Goal: Communication & Community: Share content

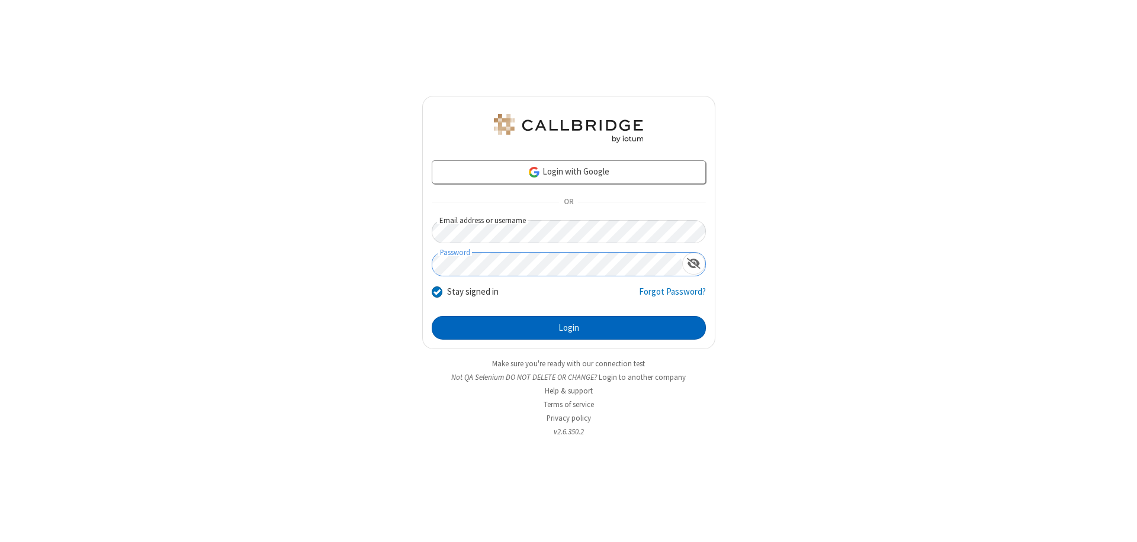
click at [568, 328] on button "Login" at bounding box center [569, 328] width 274 height 24
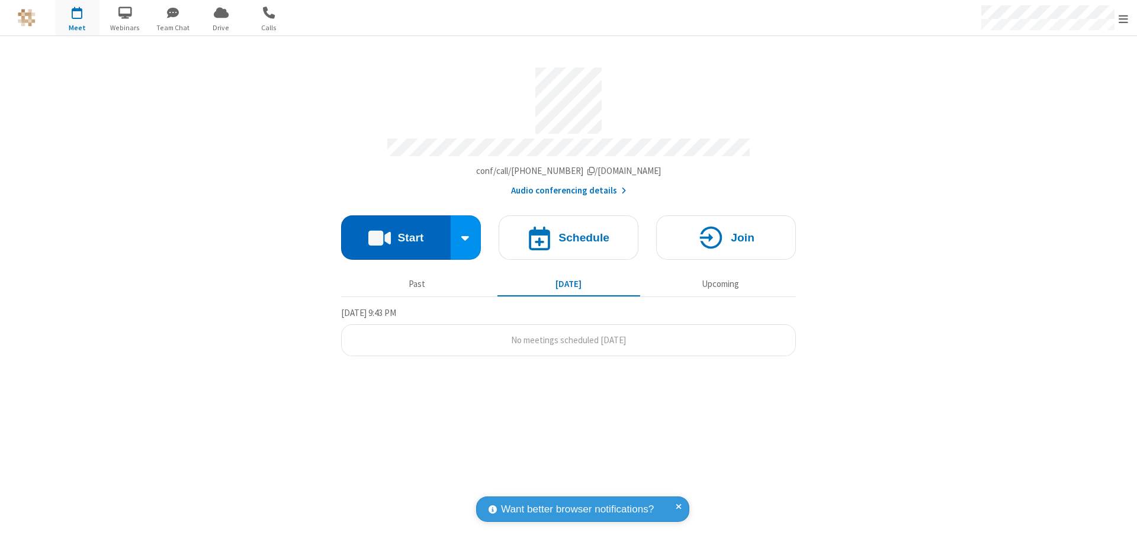
click at [396, 232] on button "Start" at bounding box center [396, 238] width 110 height 44
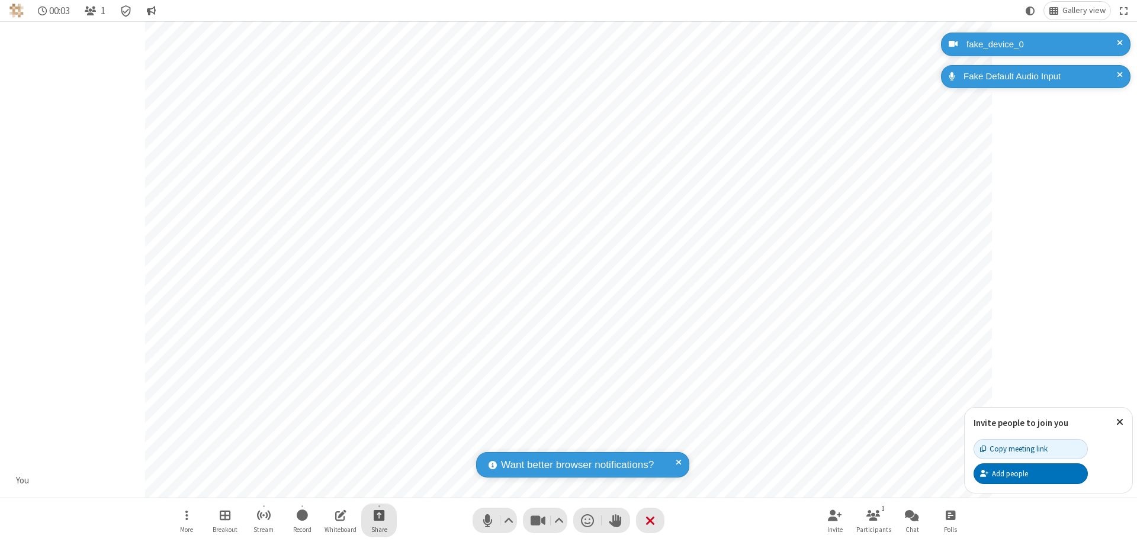
click at [379, 515] on span "Start sharing" at bounding box center [379, 515] width 11 height 15
click at [378, 443] on span "Share additional camera" at bounding box center [386, 446] width 88 height 10
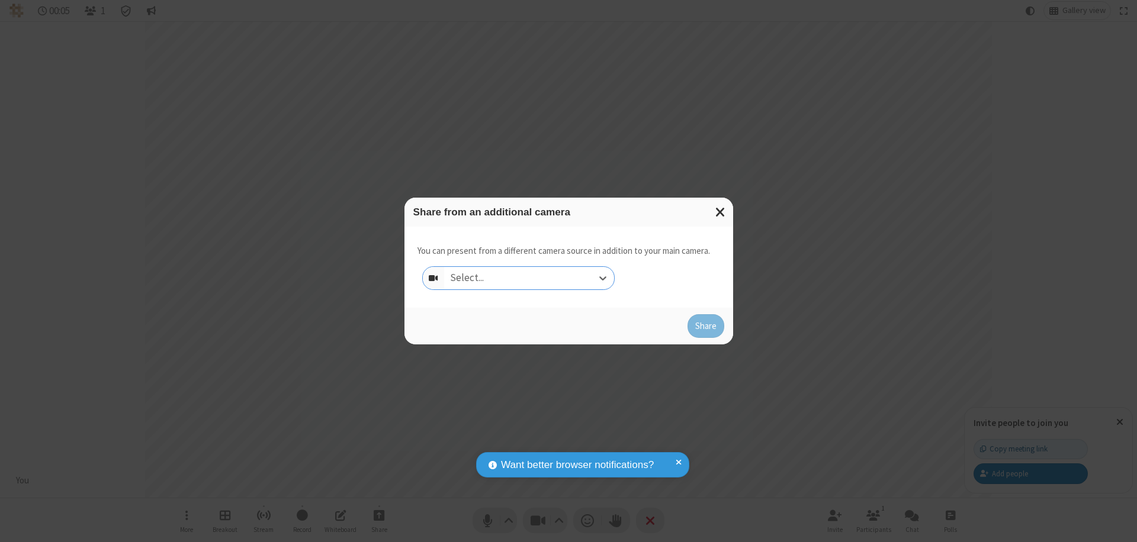
click at [529, 278] on div "Select..." at bounding box center [529, 278] width 170 height 23
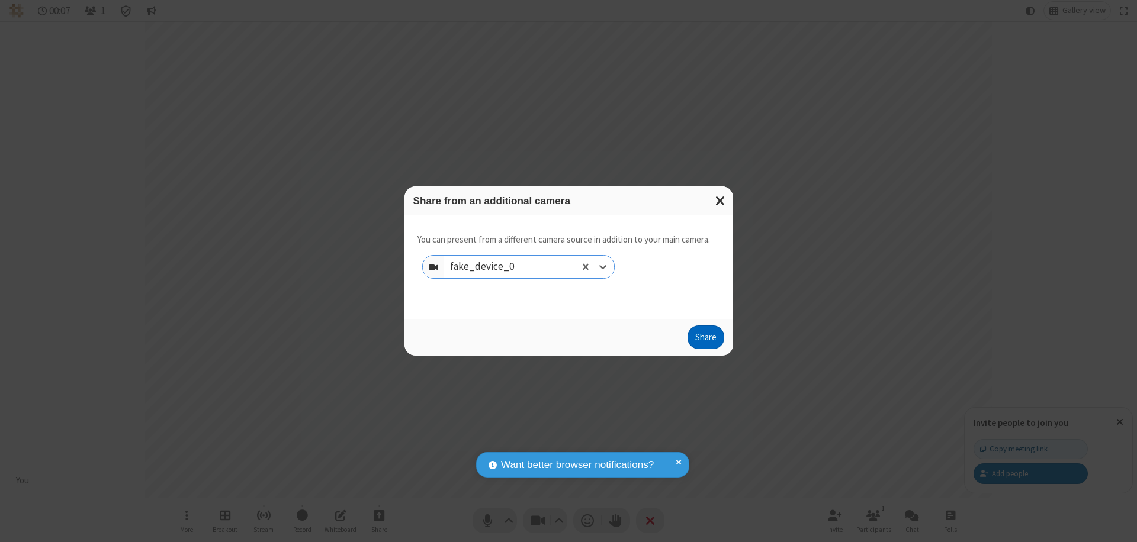
click at [705, 340] on button "Share" at bounding box center [706, 338] width 37 height 24
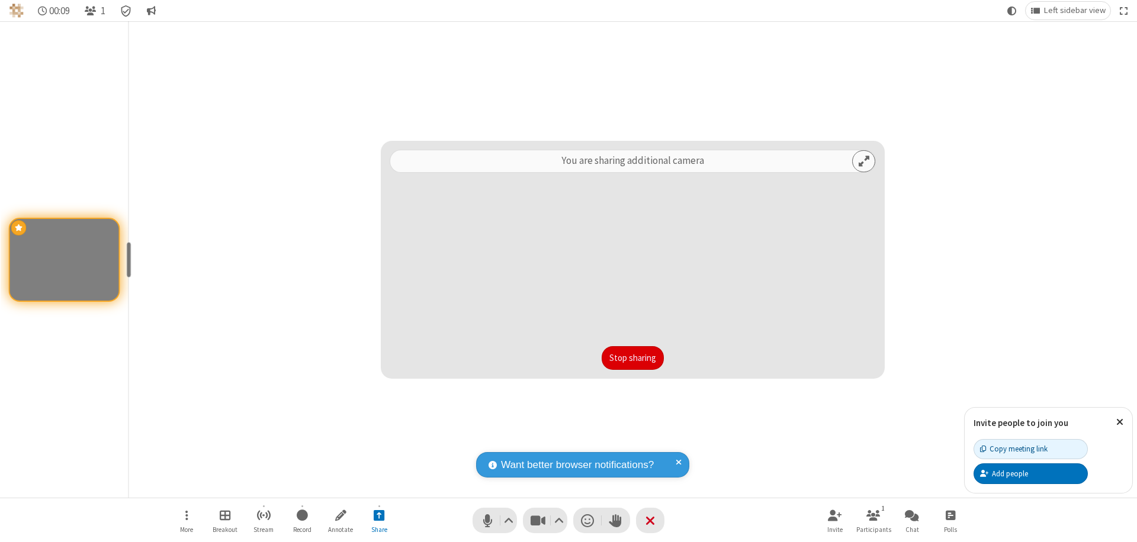
click at [632, 358] on button "Stop sharing" at bounding box center [633, 358] width 62 height 24
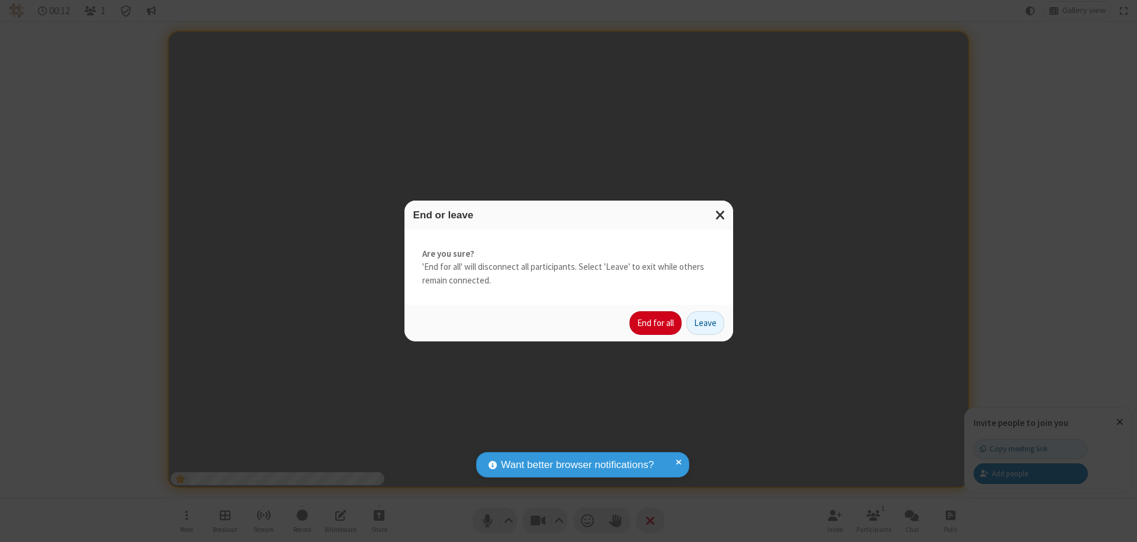
click at [656, 323] on button "End for all" at bounding box center [655, 323] width 52 height 24
